Goal: Obtain resource: Download file/media

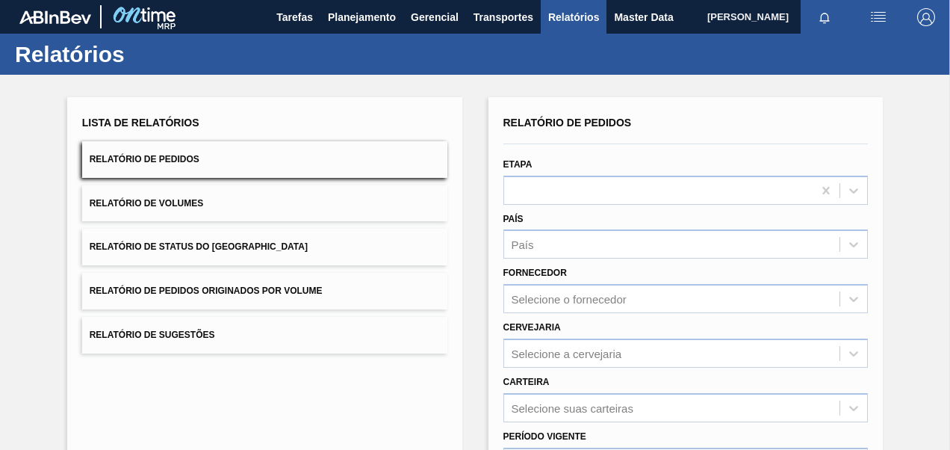
click at [208, 188] on button "Relatório de Volumes" at bounding box center [264, 203] width 365 height 37
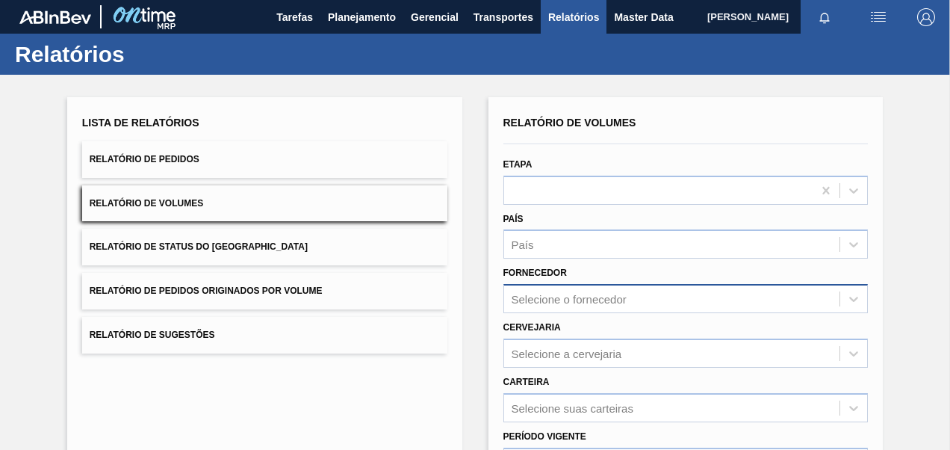
scroll to position [75, 0]
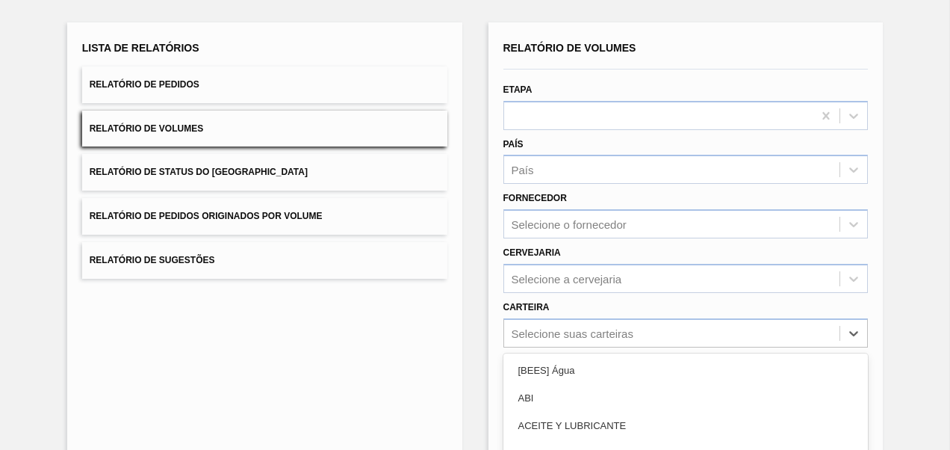
click at [550, 333] on div "option Açúcar Líquido focused, 5 of 101. 101 results available. Use Up and Down…" at bounding box center [685, 332] width 365 height 29
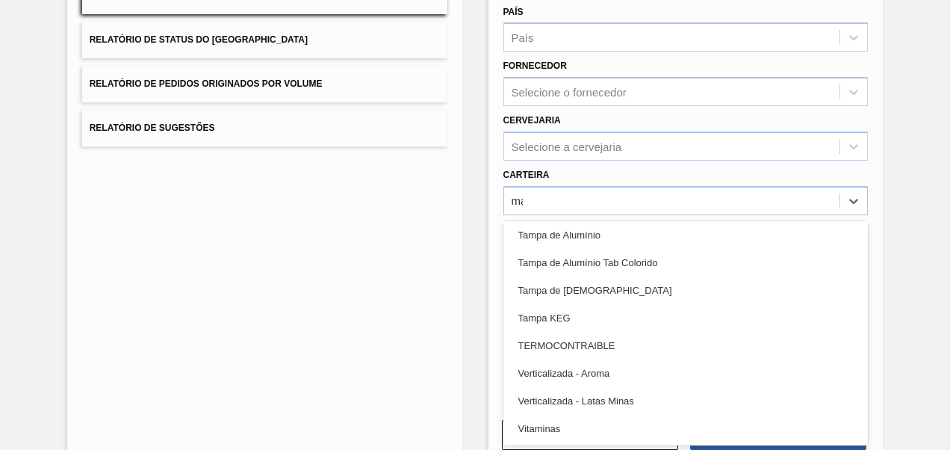
scroll to position [252, 0]
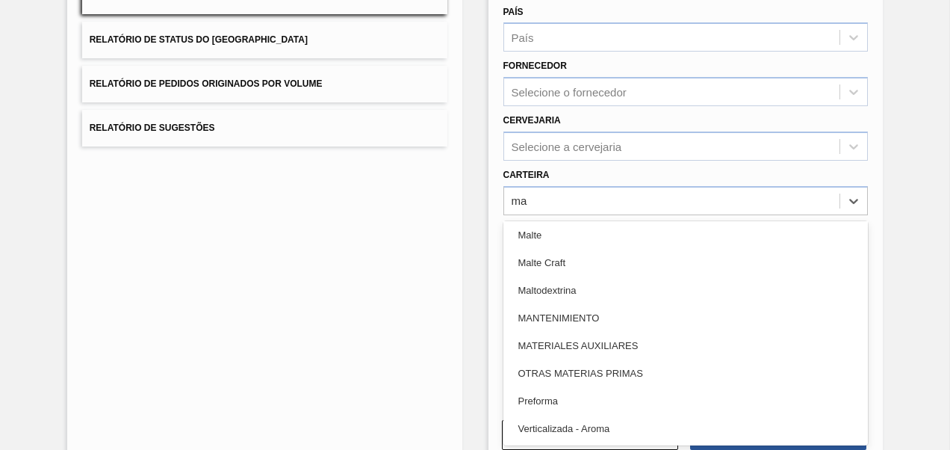
type input "mal"
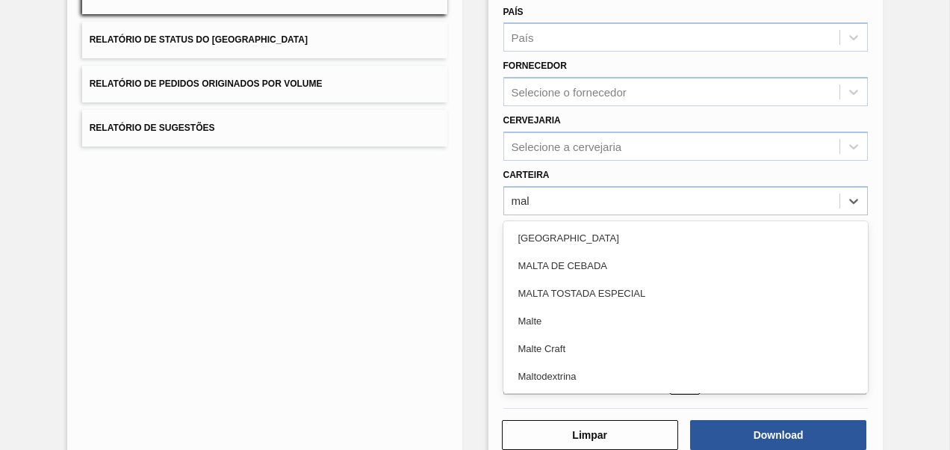
scroll to position [0, 0]
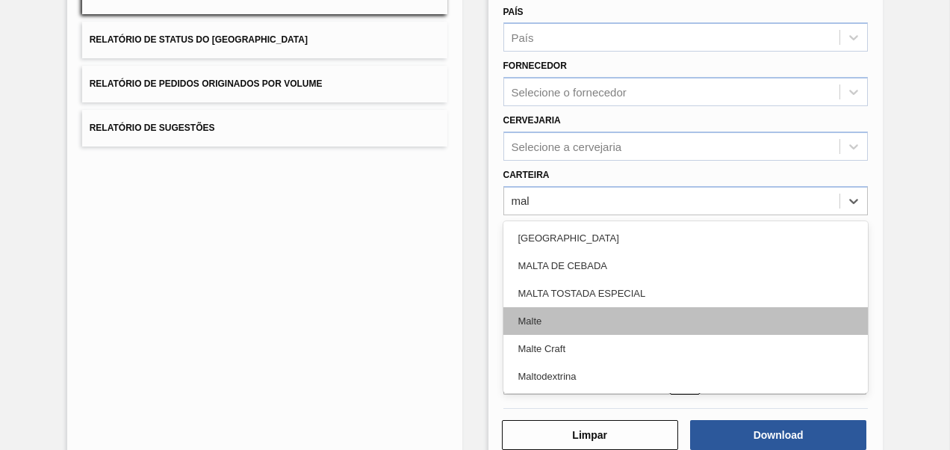
click at [551, 320] on div "Malte" at bounding box center [685, 321] width 365 height 28
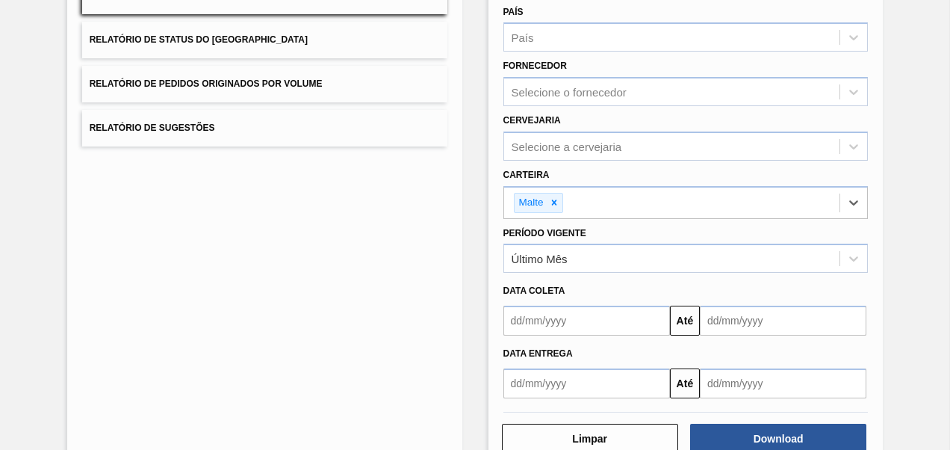
scroll to position [58, 0]
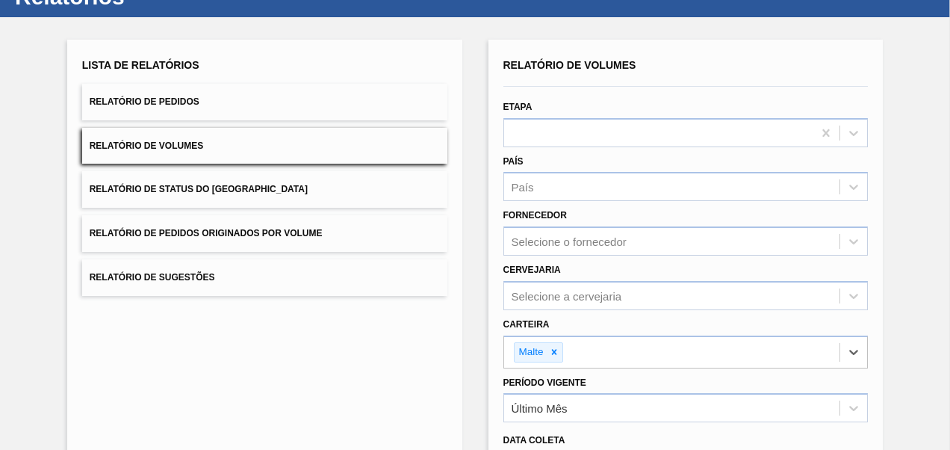
click at [312, 149] on button "Relatório de Volumes" at bounding box center [264, 146] width 365 height 37
click at [267, 99] on button "Relatório de Pedidos" at bounding box center [264, 102] width 365 height 37
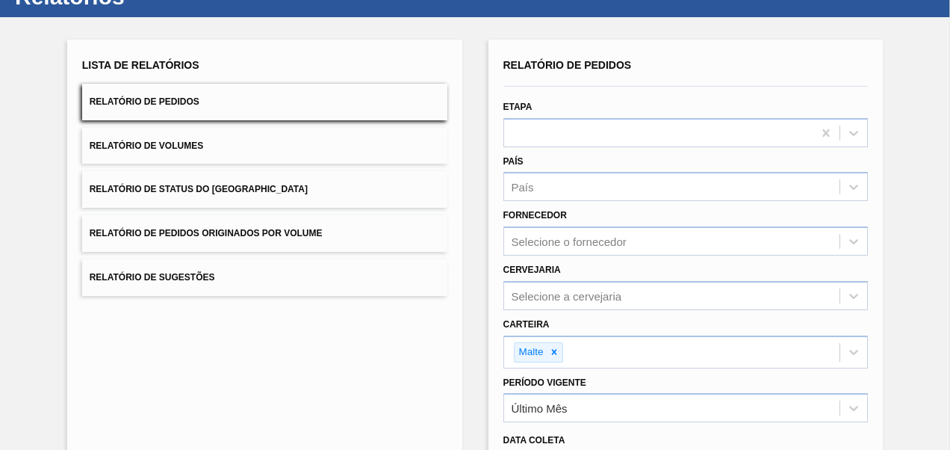
click at [227, 242] on button "Relatório de Pedidos Originados por Volume" at bounding box center [264, 233] width 365 height 37
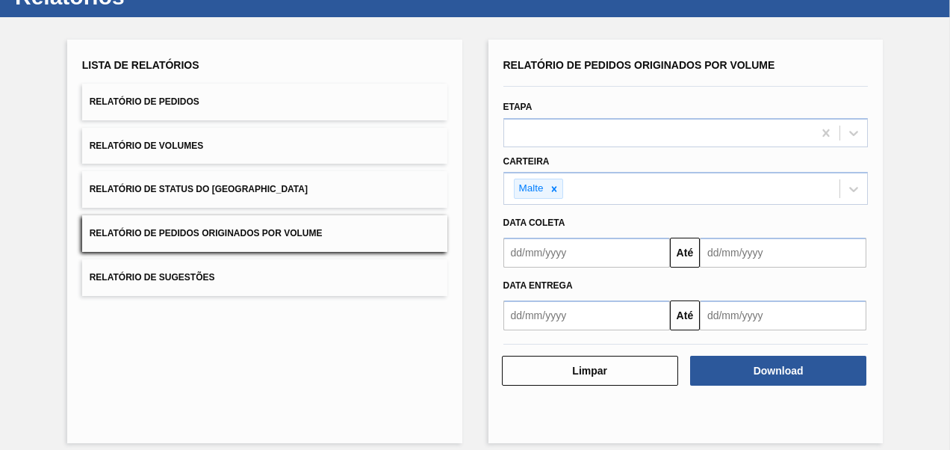
click at [250, 105] on button "Relatório de Pedidos" at bounding box center [264, 102] width 365 height 37
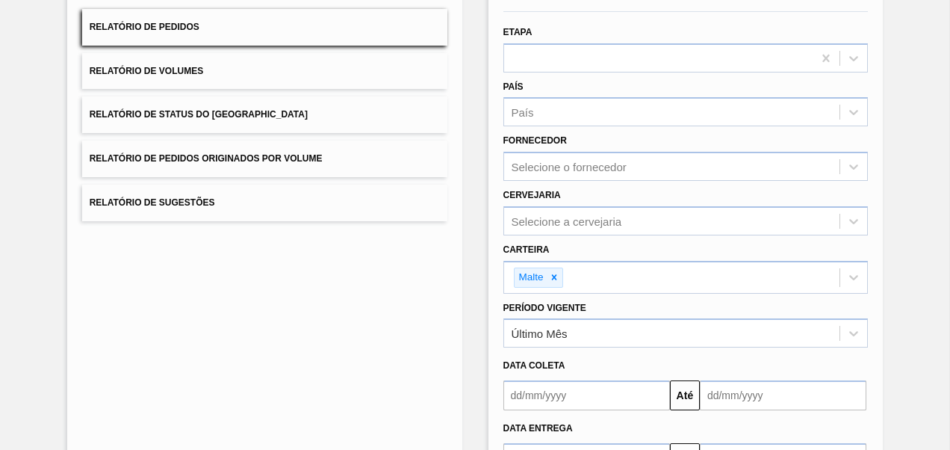
scroll to position [207, 0]
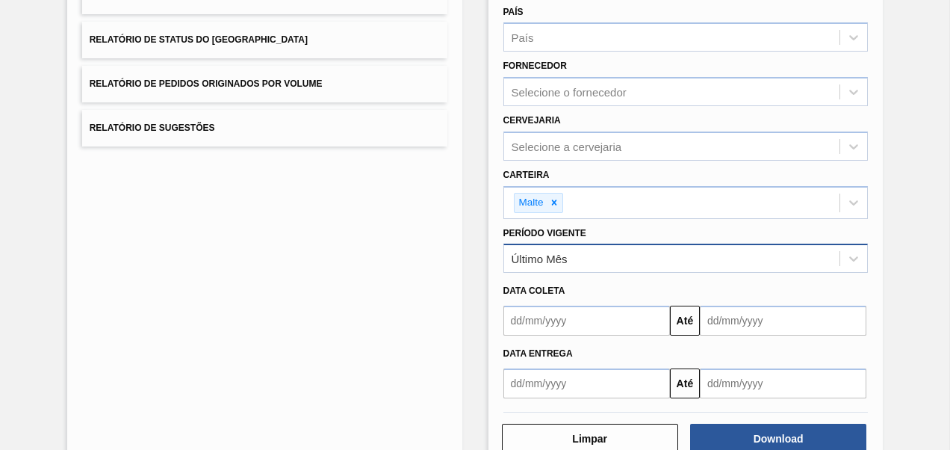
click at [594, 261] on div "Último Mês" at bounding box center [672, 259] width 336 height 22
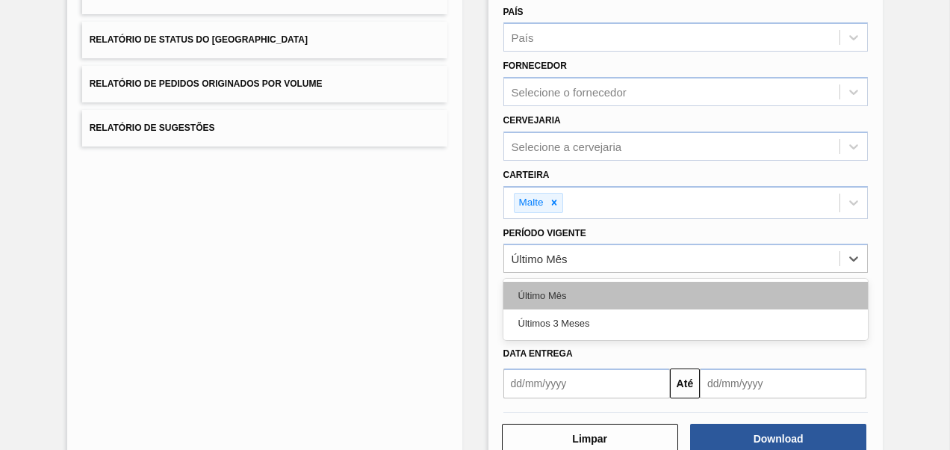
click at [554, 297] on div "Último Mês" at bounding box center [685, 296] width 365 height 28
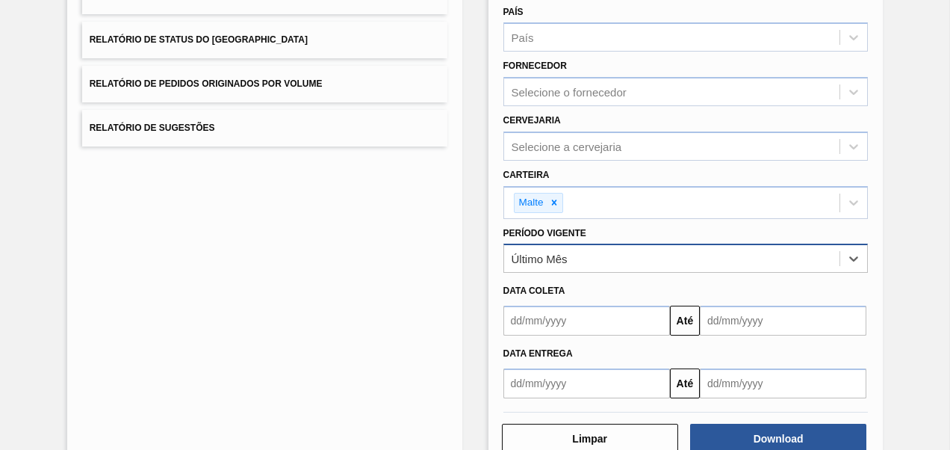
click at [554, 264] on div "Último Mês" at bounding box center [672, 259] width 336 height 22
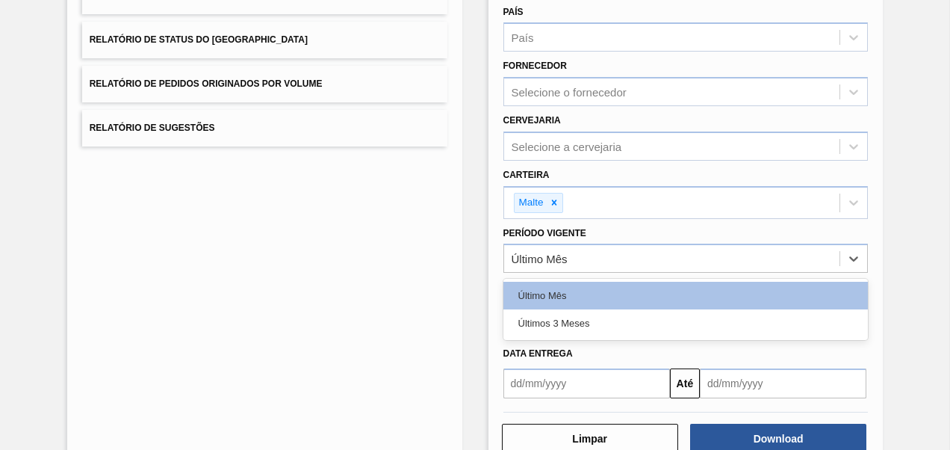
click at [448, 318] on div "Lista de Relatórios Relatório de Pedidos Relatório de Volumes Relatório de Stat…" at bounding box center [264, 180] width 395 height 580
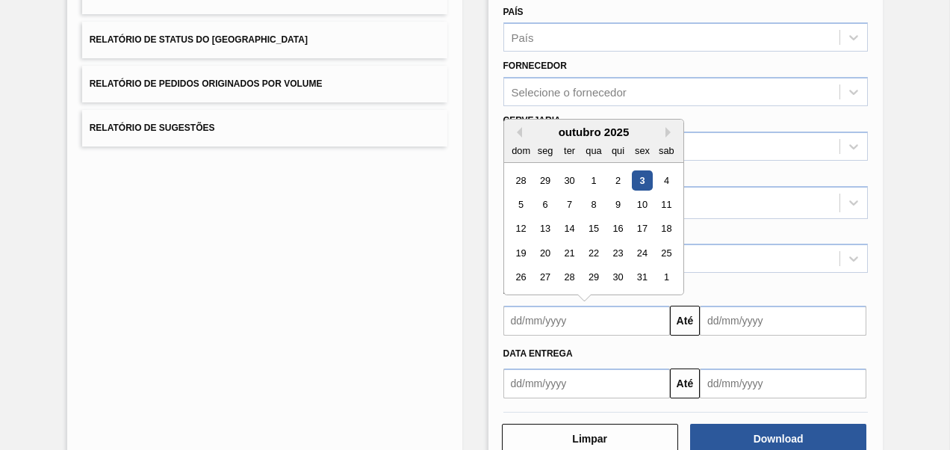
click at [580, 313] on input "text" at bounding box center [586, 320] width 167 height 30
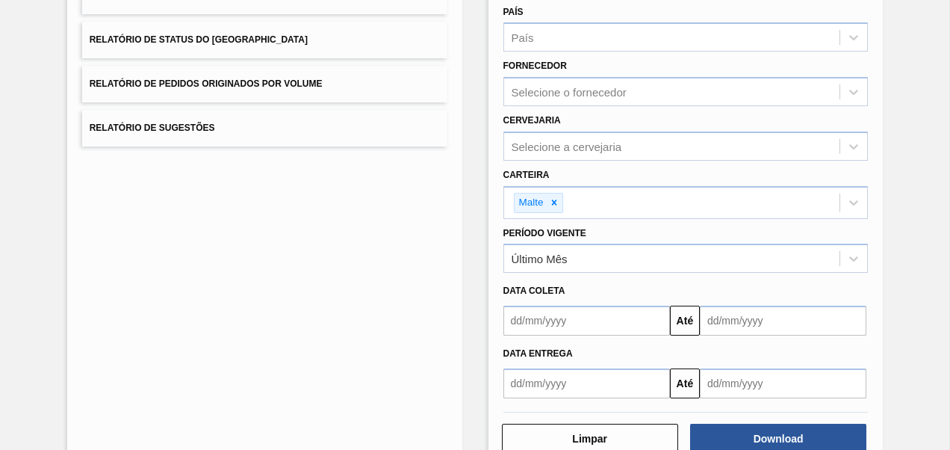
click at [470, 297] on div "Lista de Relatórios Relatório de Pedidos Relatório de Volumes Relatório de Stat…" at bounding box center [475, 178] width 950 height 621
click at [615, 269] on div "Último Mês" at bounding box center [685, 257] width 365 height 29
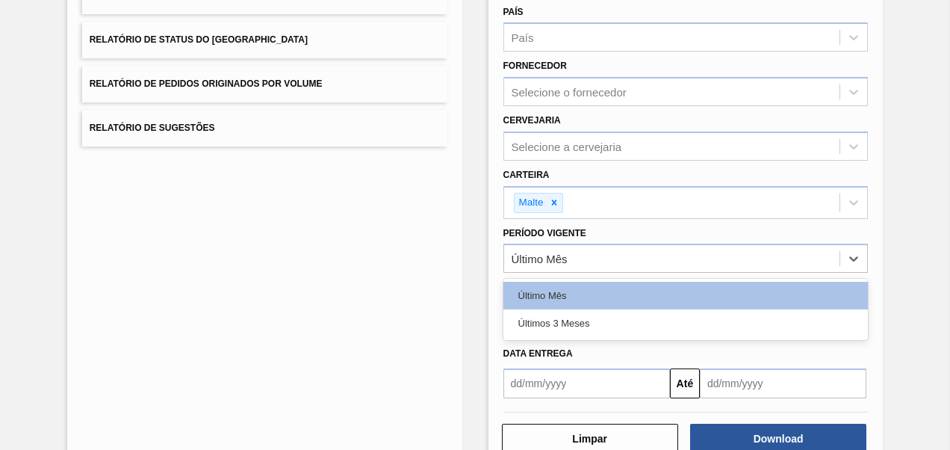
click at [590, 322] on div "Últimos 3 Meses" at bounding box center [685, 323] width 365 height 28
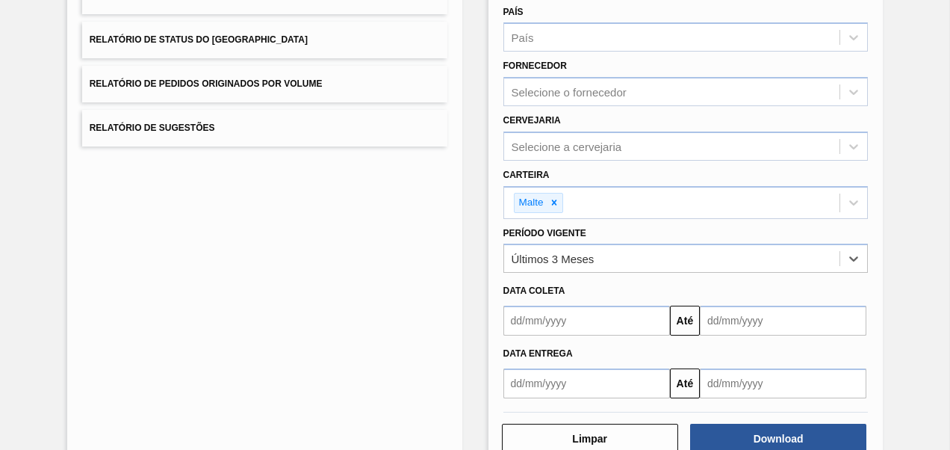
drag, startPoint x: 589, startPoint y: 322, endPoint x: 576, endPoint y: 326, distance: 13.2
click at [589, 322] on input "text" at bounding box center [586, 320] width 167 height 30
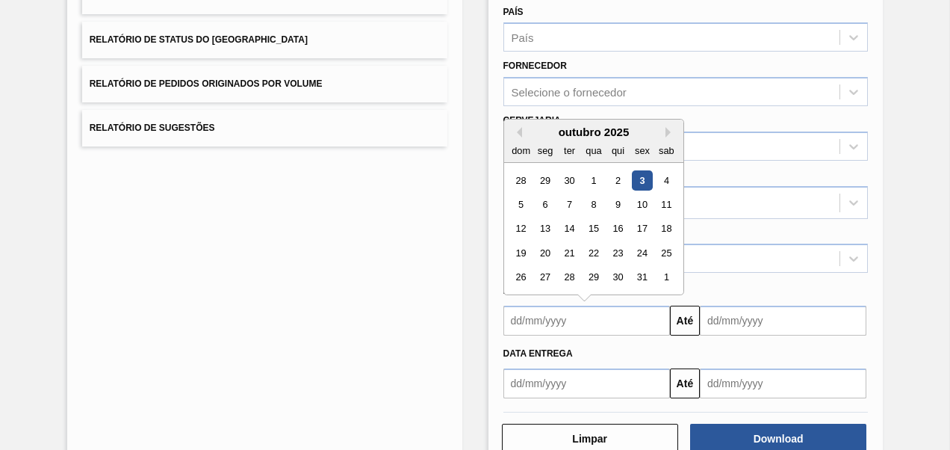
click at [523, 134] on div "outubro 2025" at bounding box center [593, 131] width 179 height 13
click at [512, 127] on button "Previous Month" at bounding box center [517, 132] width 10 height 10
click at [540, 179] on div "1" at bounding box center [545, 180] width 20 height 20
type input "[DATE]"
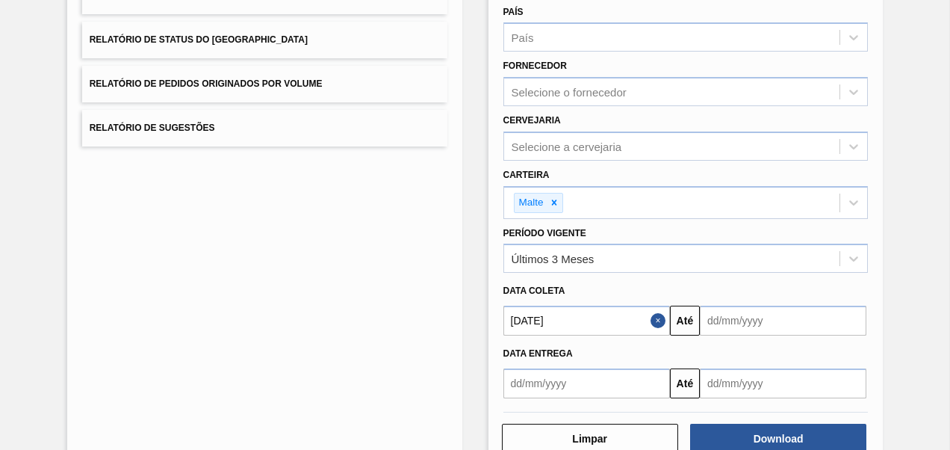
click at [711, 324] on input "text" at bounding box center [783, 320] width 167 height 30
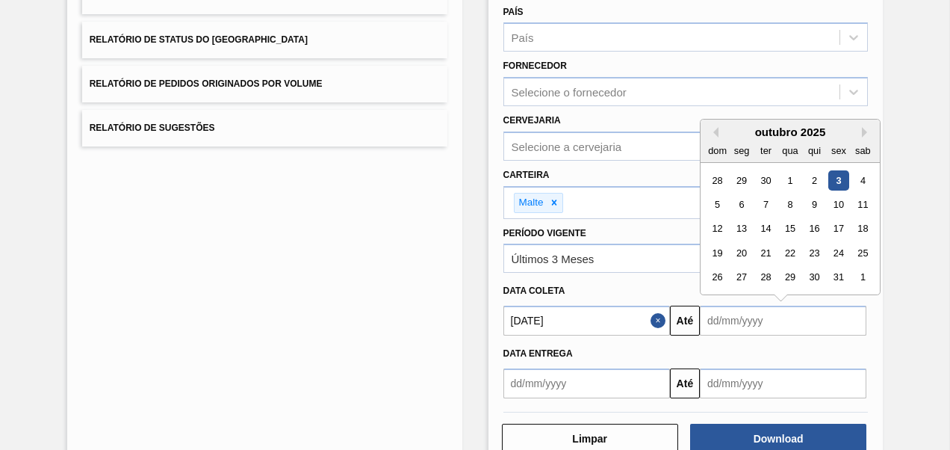
type input "[DATE]"
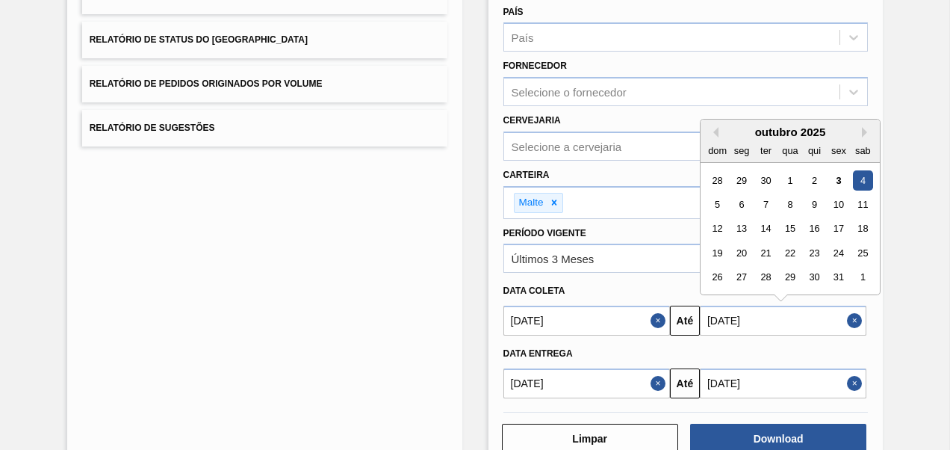
click at [658, 382] on button "Close" at bounding box center [659, 383] width 19 height 30
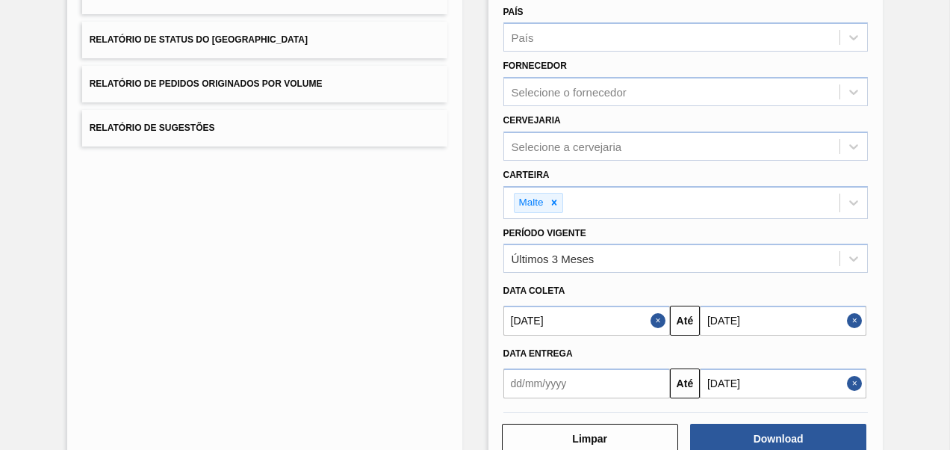
click at [854, 379] on button "Close" at bounding box center [856, 383] width 19 height 30
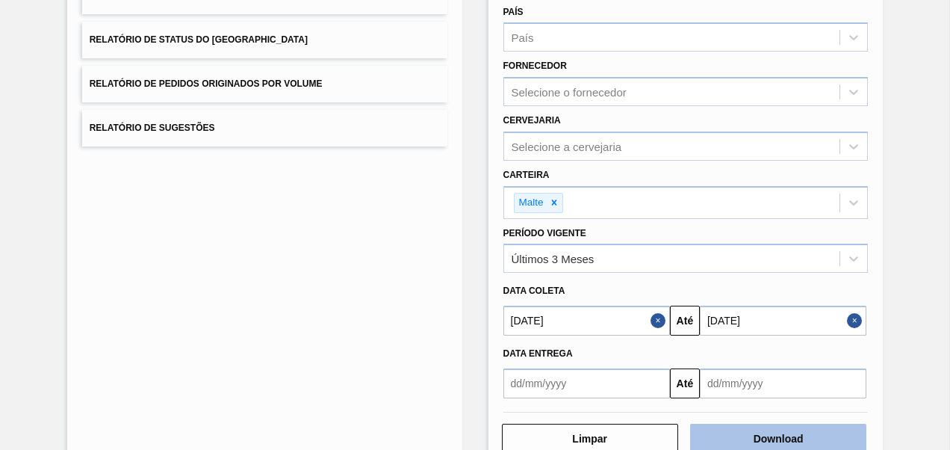
click at [742, 426] on button "Download" at bounding box center [778, 438] width 176 height 30
